Goal: Unclear

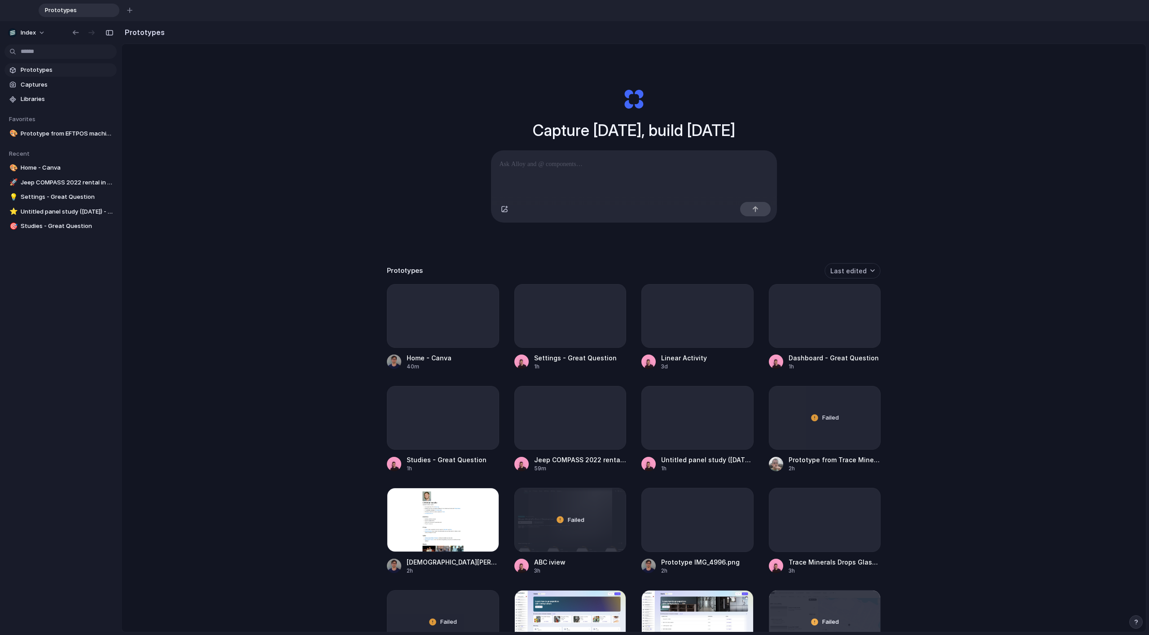
click at [370, 255] on div "Capture [DATE], build [DATE] Clone web app Clone screenshot Start from existing…" at bounding box center [634, 372] width 1024 height 656
click at [324, 256] on div "Capture [DATE], build [DATE] Clone web app Clone screenshot Start from existing…" at bounding box center [634, 372] width 1024 height 656
drag, startPoint x: 299, startPoint y: 201, endPoint x: 299, endPoint y: 423, distance: 221.7
click at [299, 423] on div "Capture [DATE], build [DATE] Clone web app Clone screenshot Start from existing…" at bounding box center [634, 372] width 1024 height 656
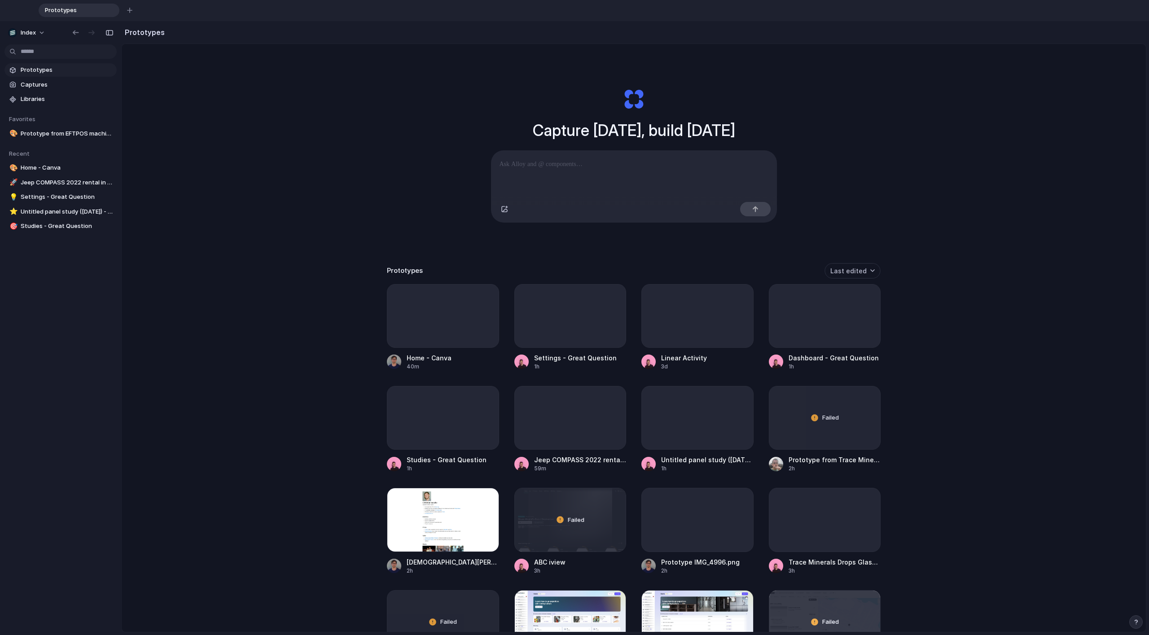
scroll to position [504, 0]
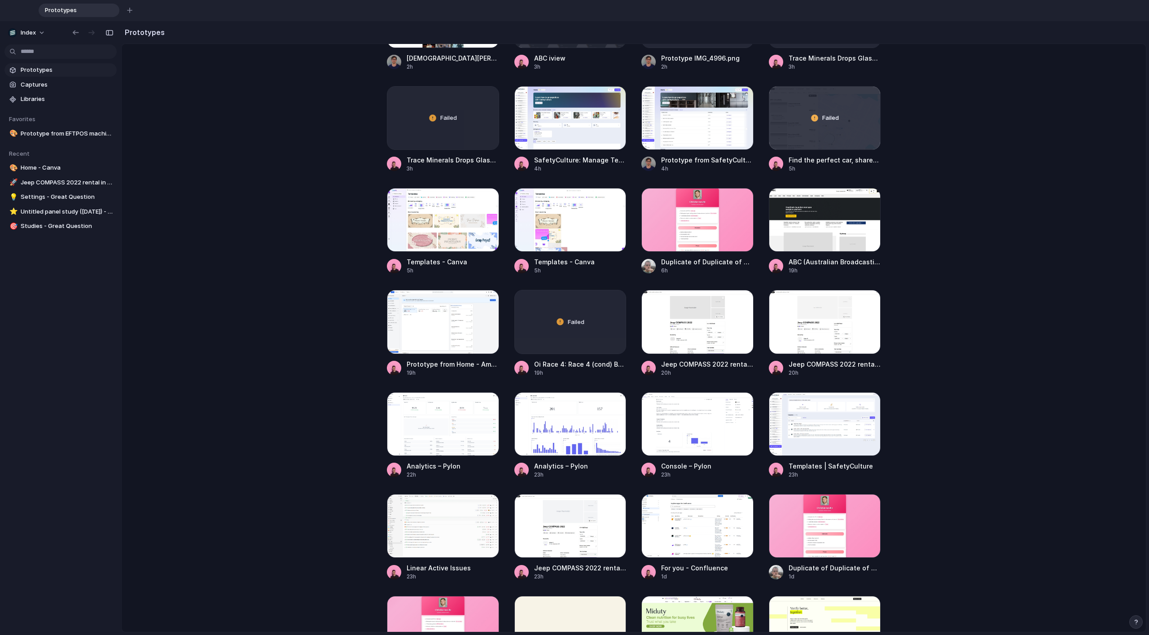
click at [254, 407] on main "Capture [DATE], build [DATE] Clone web app Clone screenshot Start from existing…" at bounding box center [633, 338] width 1025 height 589
